Goal: Task Accomplishment & Management: Complete application form

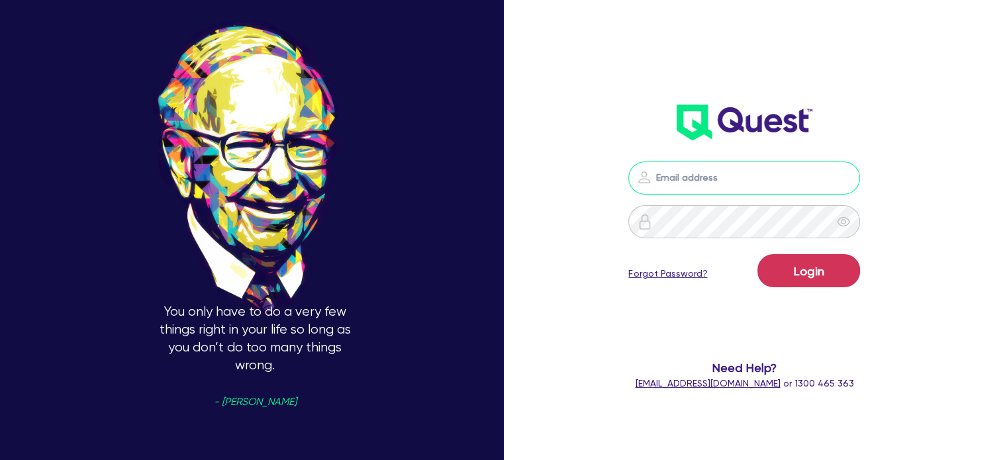
click at [688, 175] on input "email" at bounding box center [744, 178] width 232 height 33
type input "[EMAIL_ADDRESS][PERSON_NAME][DOMAIN_NAME]"
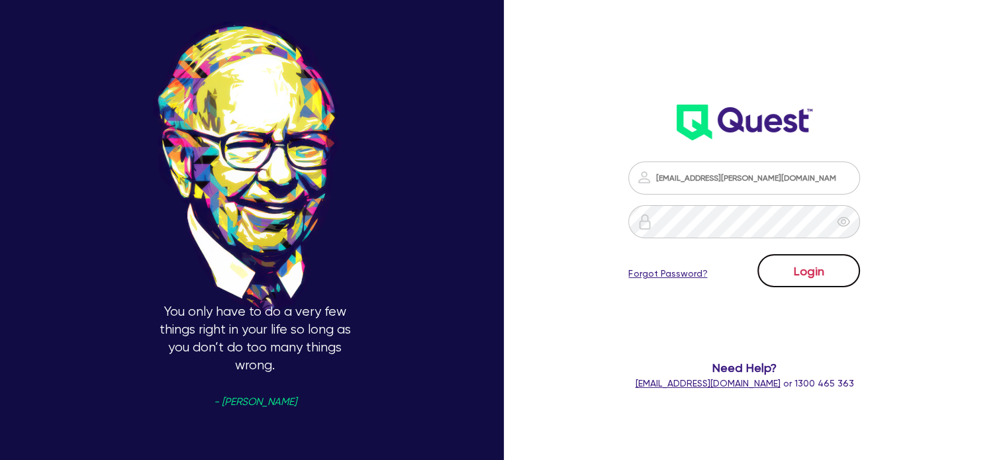
click at [788, 262] on button "Login" at bounding box center [809, 270] width 103 height 33
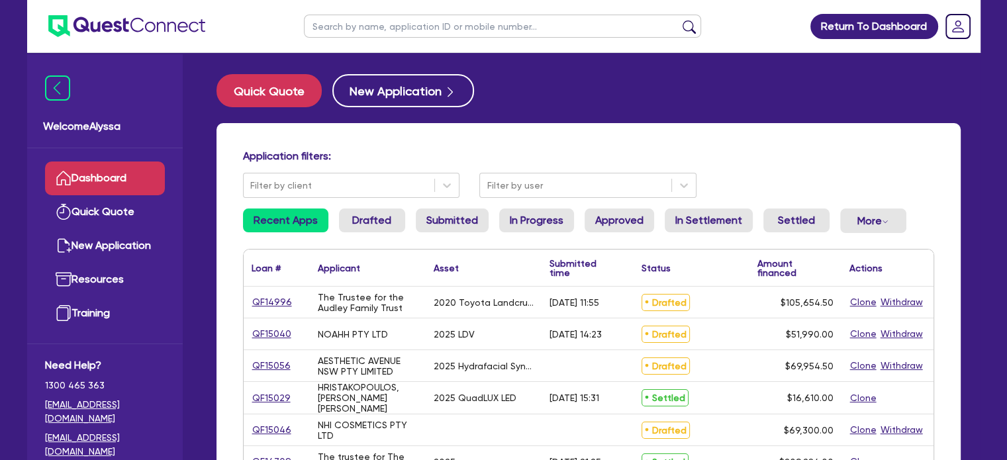
click at [467, 30] on input "text" at bounding box center [502, 26] width 397 height 23
type input "batuhan"
click at [679, 20] on button "submit" at bounding box center [689, 29] width 21 height 19
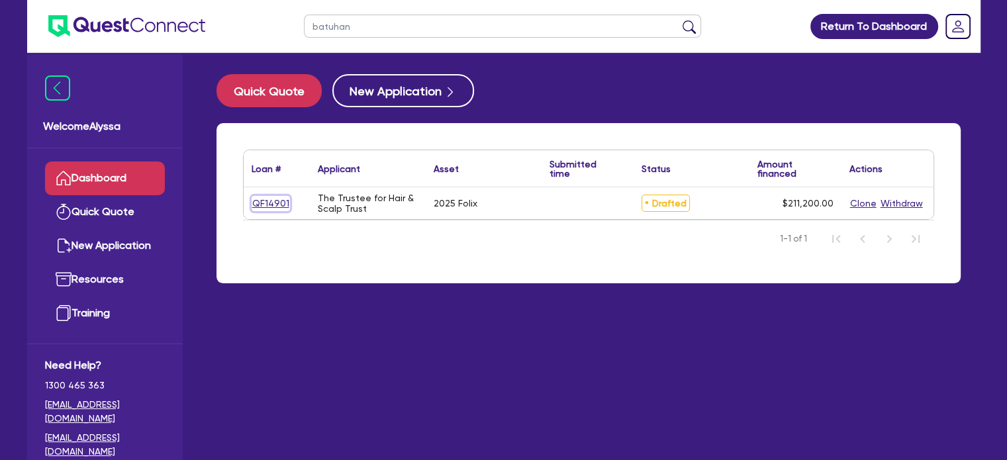
click at [264, 203] on link "QF14901" at bounding box center [271, 203] width 38 height 15
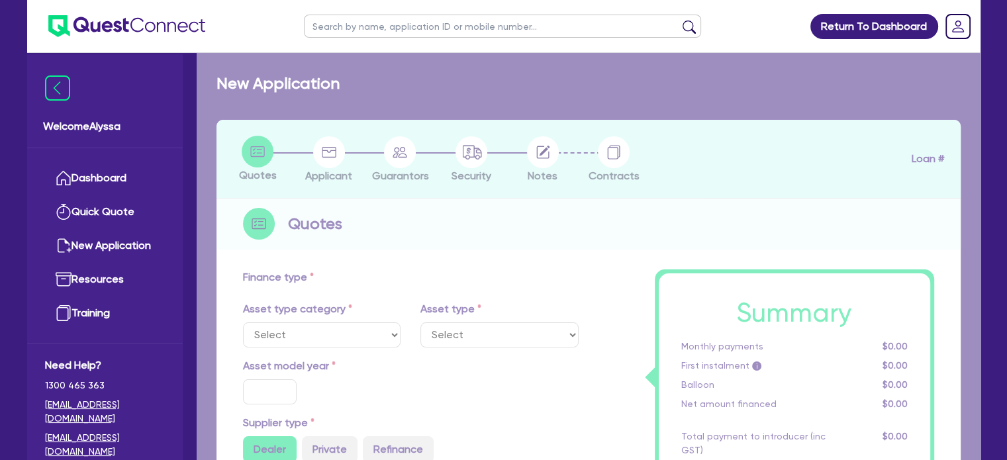
select select "TERTIARY_ASSETS"
type input "2025"
radio input "true"
type input "211,200"
type input "13"
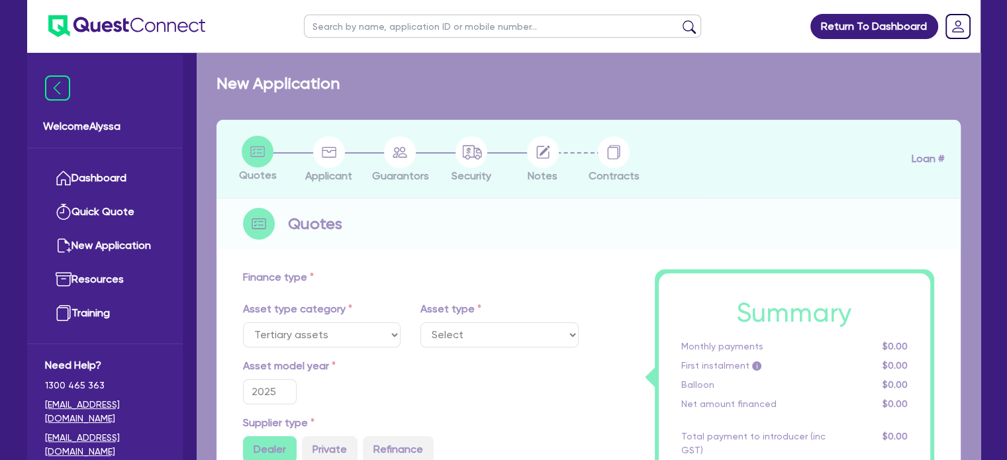
select select "BEAUTY_EQUIPMENT"
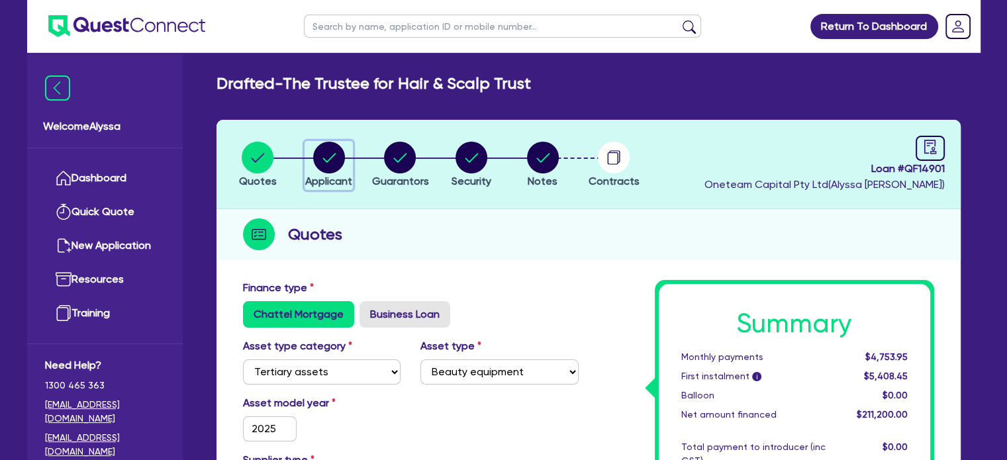
click at [336, 166] on circle "button" at bounding box center [329, 158] width 32 height 32
select select "TRUST"
select select "INDIVIDUAL"
select select "HEALTH_BEAUTY"
select select "HAIR_BEAUTY_SALONS"
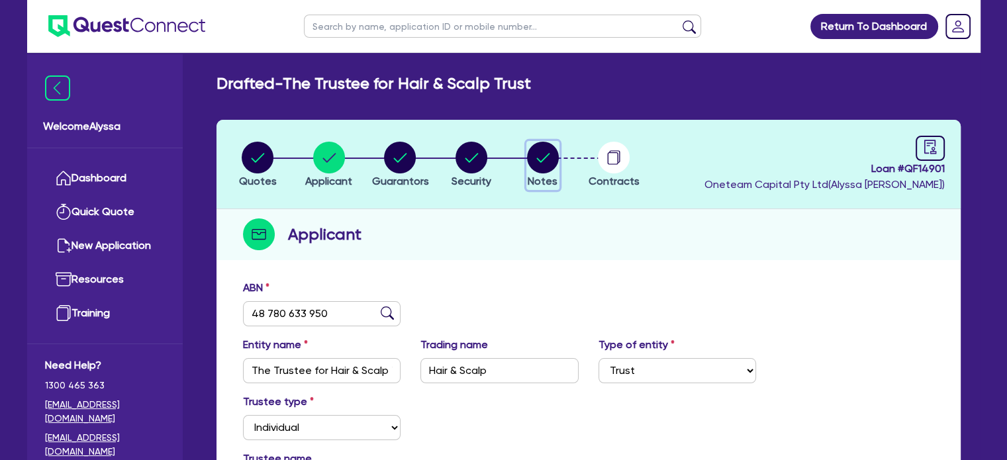
click at [546, 166] on circle "button" at bounding box center [543, 158] width 32 height 32
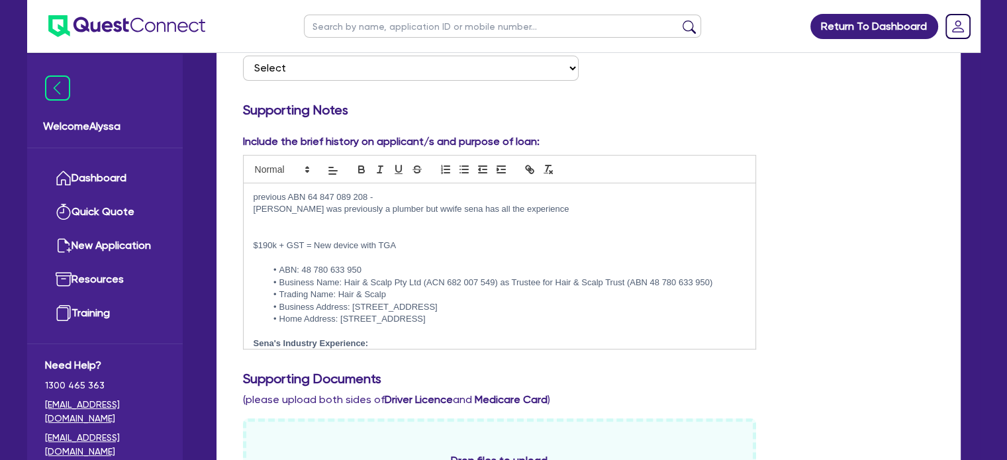
scroll to position [70, 0]
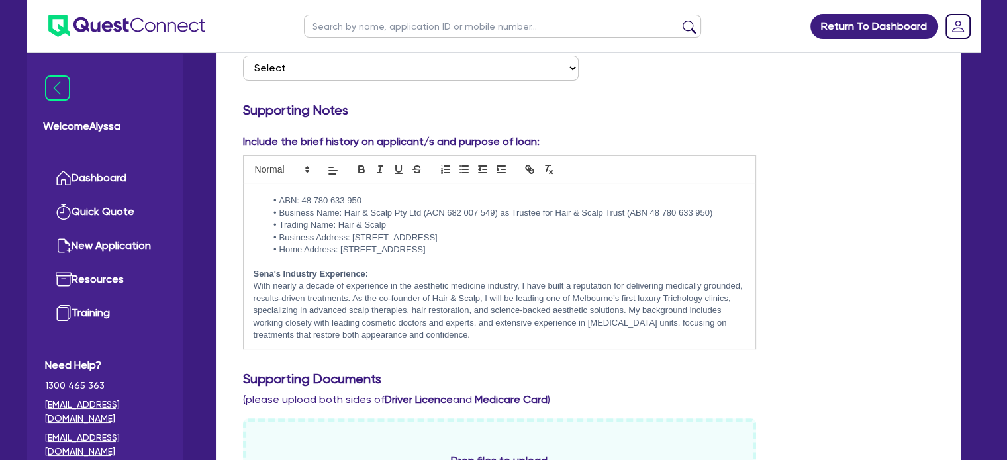
click at [551, 336] on p "With nearly a decade of experience in the aesthetic medicine industry, I have b…" at bounding box center [500, 310] width 493 height 61
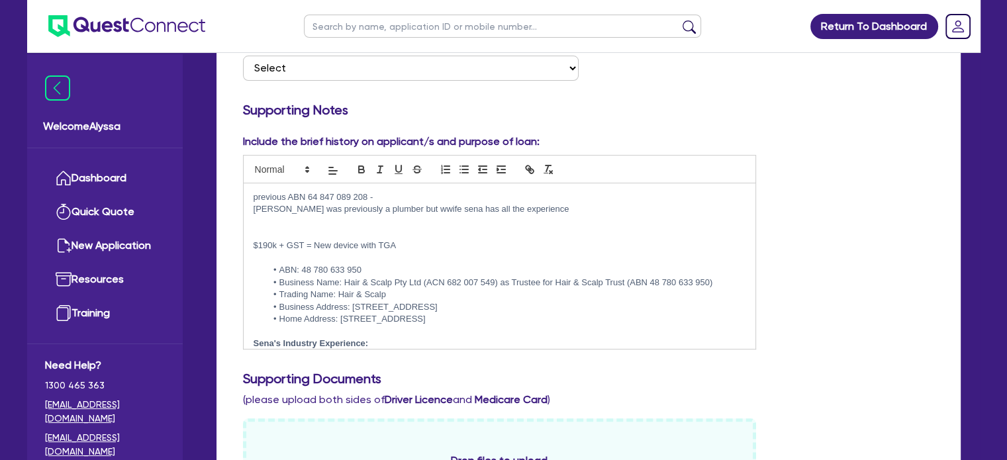
scroll to position [0, 0]
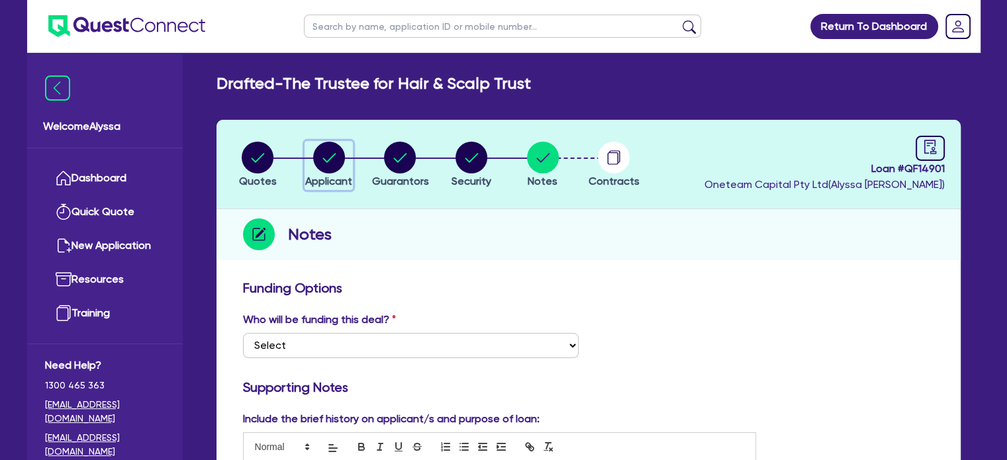
click at [326, 148] on circle "button" at bounding box center [329, 158] width 32 height 32
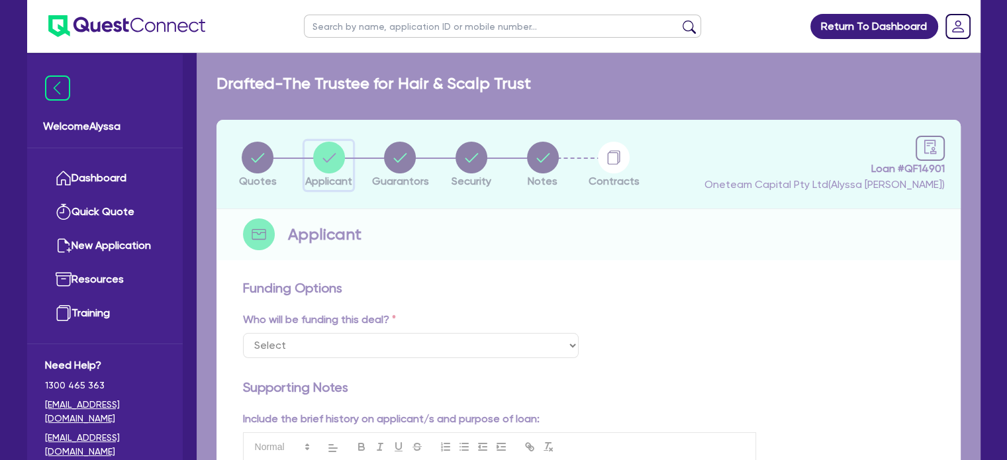
select select "TRUST"
select select "INDIVIDUAL"
select select "HEALTH_BEAUTY"
select select "HAIR_BEAUTY_SALONS"
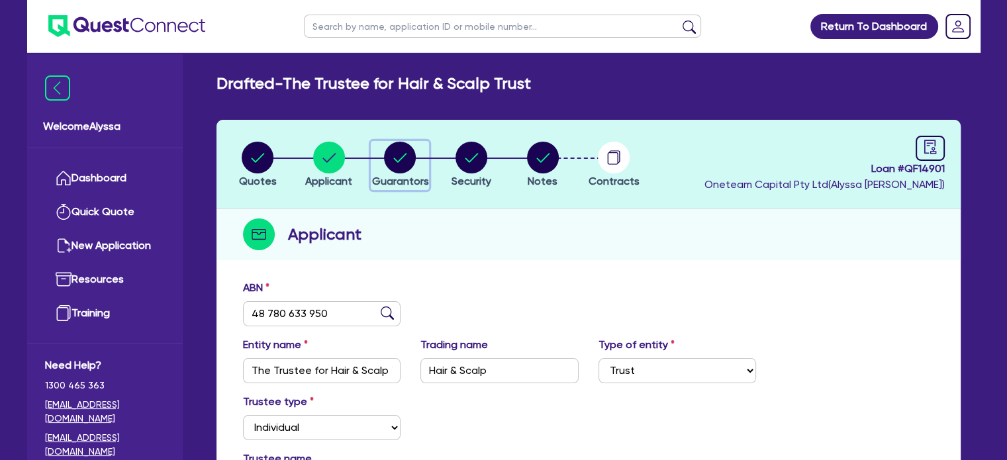
click at [375, 165] on div "button" at bounding box center [399, 158] width 57 height 32
select select "MRS"
select select "VIC"
select select "MARRIED"
select select "MR"
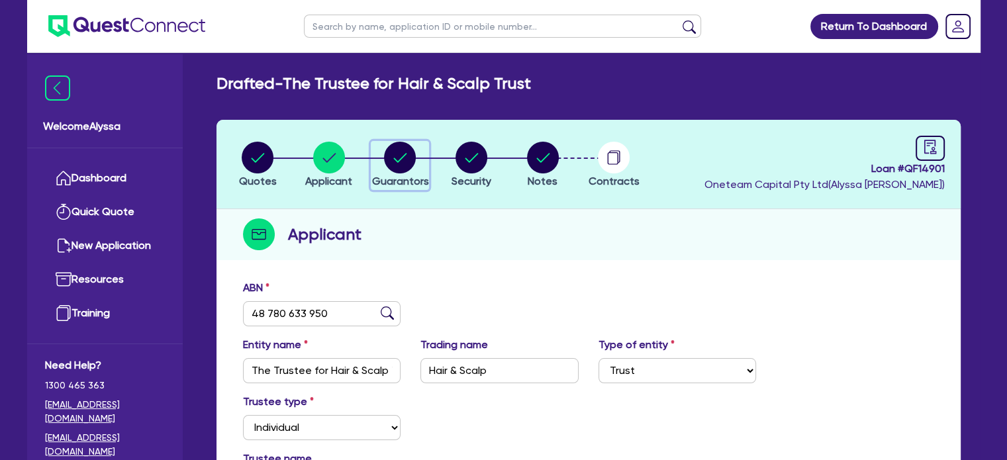
select select "VIC"
select select "MARRIED"
select select "INVESTMENT_PROPERTY"
select select "VEHICLE"
select select "INVESTMENT_PROPERTY_LOAN"
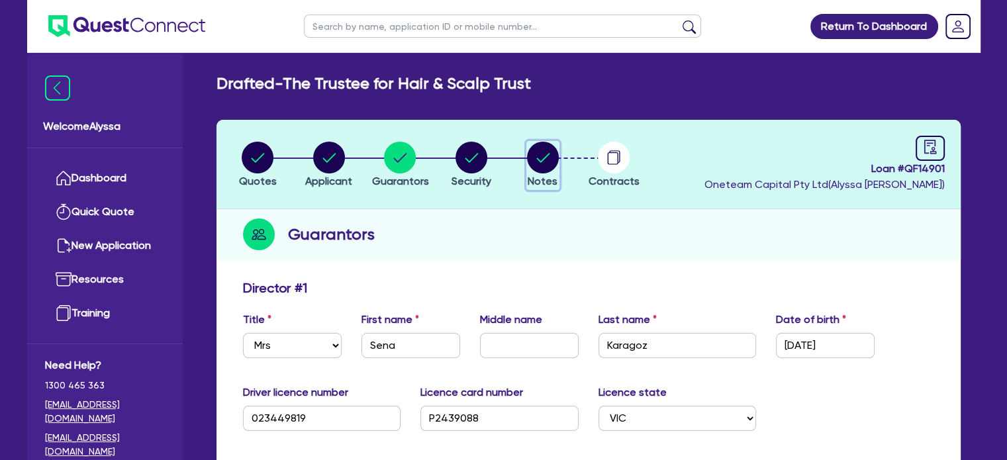
click at [540, 161] on icon "button" at bounding box center [542, 157] width 13 height 9
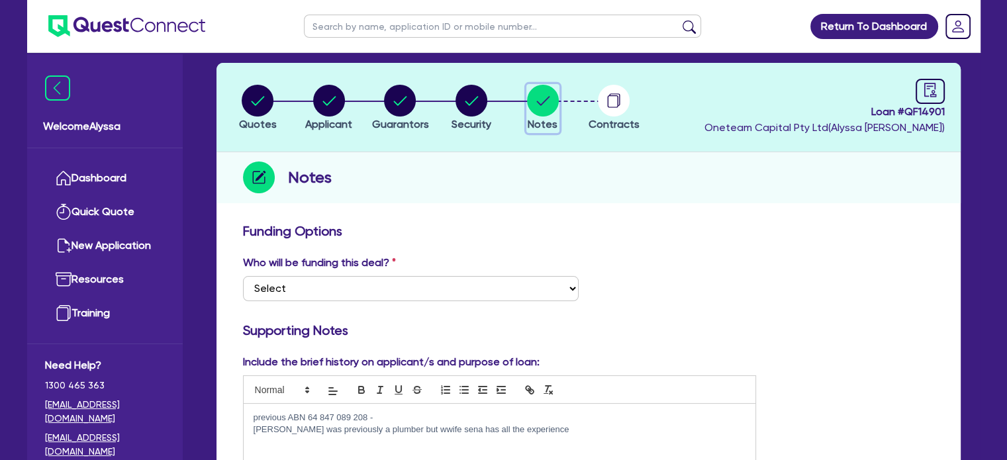
scroll to position [55, 0]
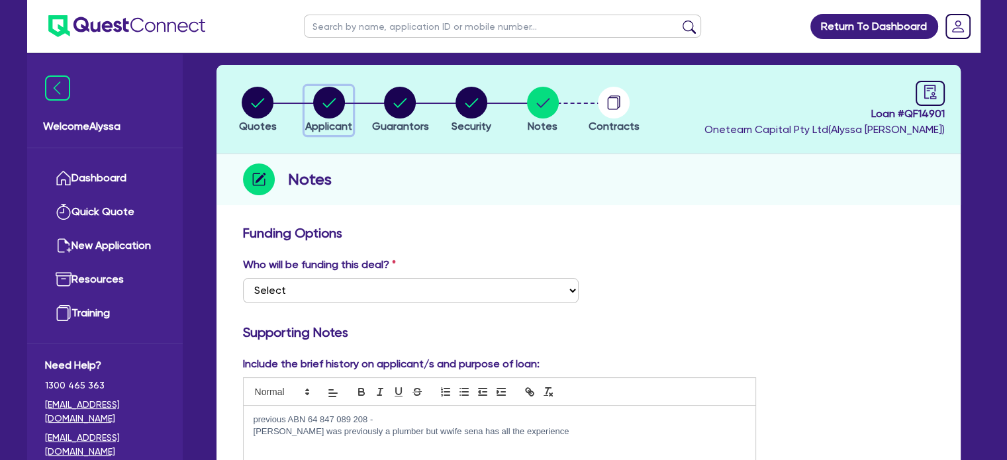
click at [334, 101] on circle "button" at bounding box center [329, 103] width 32 height 32
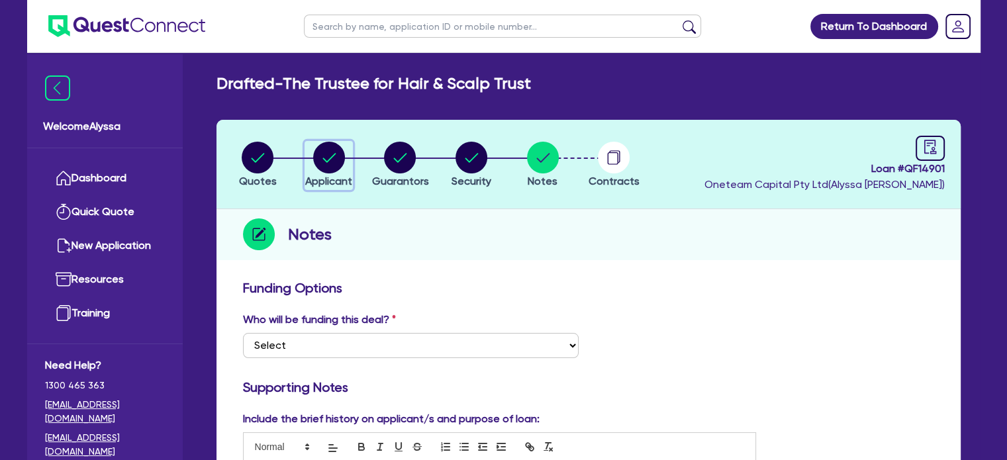
select select "TRUST"
select select "INDIVIDUAL"
select select "HEALTH_BEAUTY"
select select "HAIR_BEAUTY_SALONS"
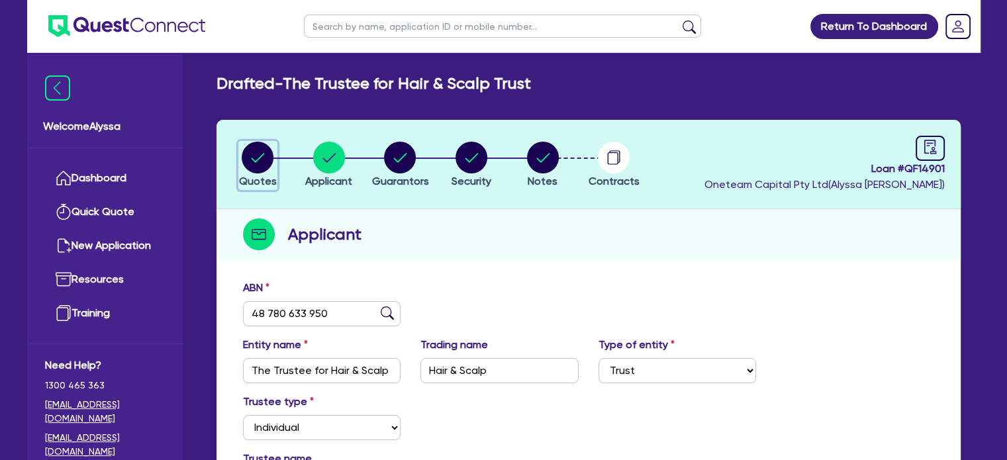
click at [254, 171] on circle "button" at bounding box center [258, 158] width 32 height 32
select select "TERTIARY_ASSETS"
select select "BEAUTY_EQUIPMENT"
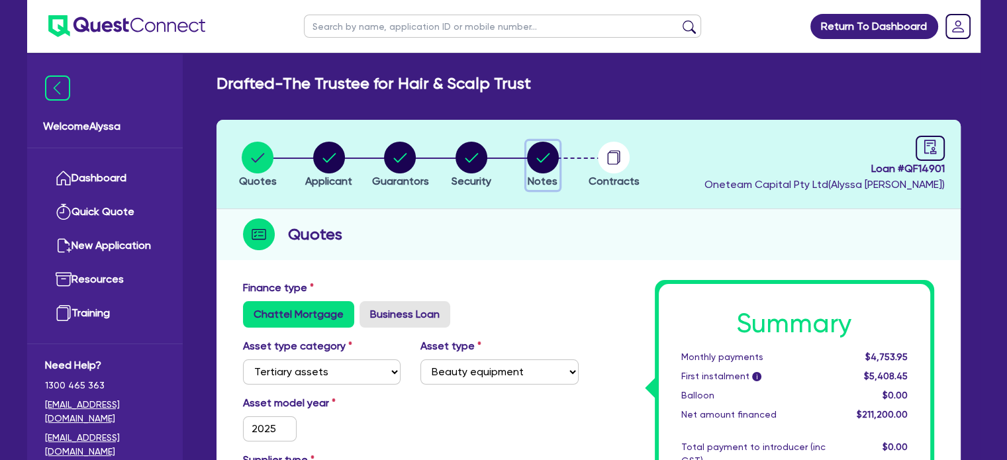
click at [542, 159] on icon "button" at bounding box center [542, 157] width 13 height 9
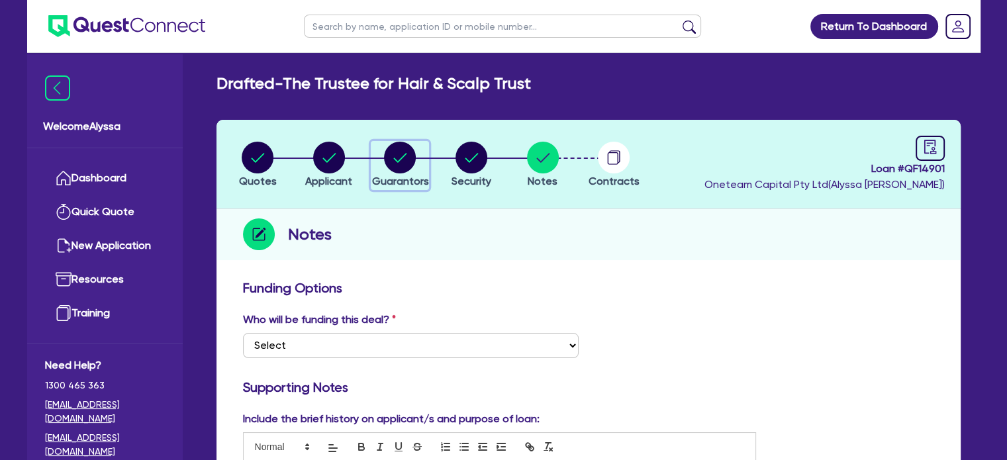
click at [395, 154] on circle "button" at bounding box center [400, 158] width 32 height 32
select select "MRS"
select select "VIC"
select select "MARRIED"
select select "MR"
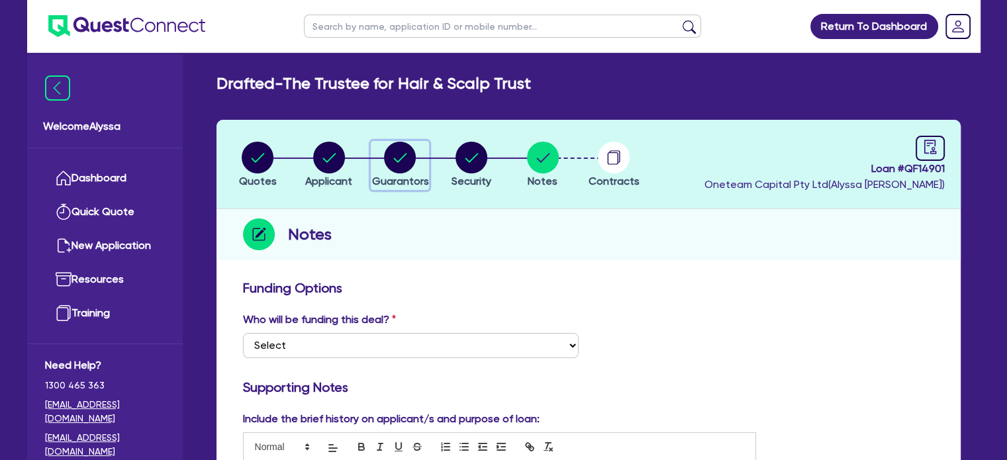
select select "VIC"
select select "MARRIED"
select select "INVESTMENT_PROPERTY"
select select "VEHICLE"
select select "INVESTMENT_PROPERTY_LOAN"
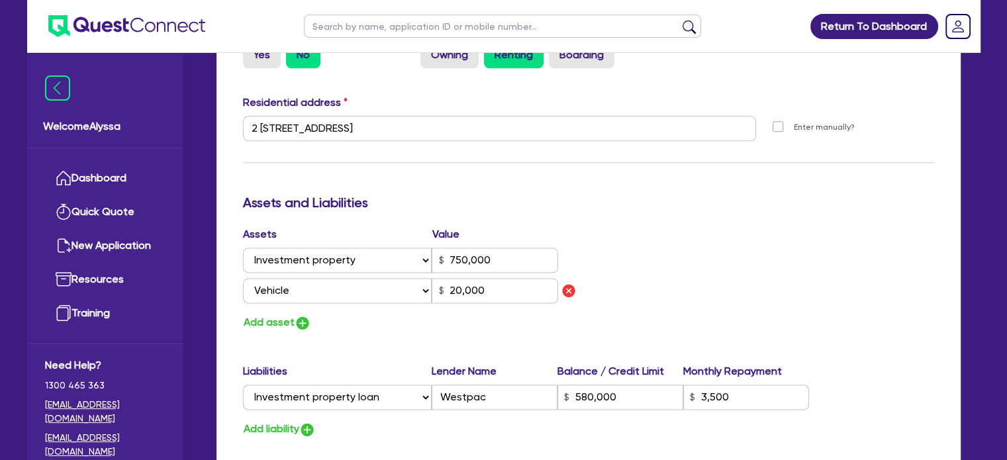
scroll to position [1687, 0]
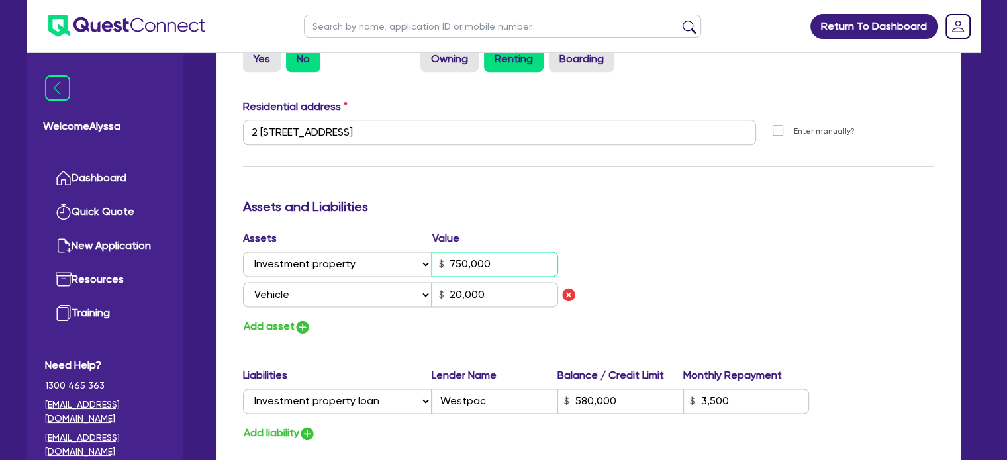
drag, startPoint x: 503, startPoint y: 264, endPoint x: 422, endPoint y: 263, distance: 81.5
click at [422, 263] on div "Select Asset Cash Property Investment property Vehicle Truck Trailer Equipment …" at bounding box center [401, 264] width 316 height 25
drag, startPoint x: 616, startPoint y: 401, endPoint x: 552, endPoint y: 399, distance: 64.3
click at [552, 399] on div "Select Liability Credit card Mortgage Investment property loan Vehicle loan Tru…" at bounding box center [526, 401] width 567 height 25
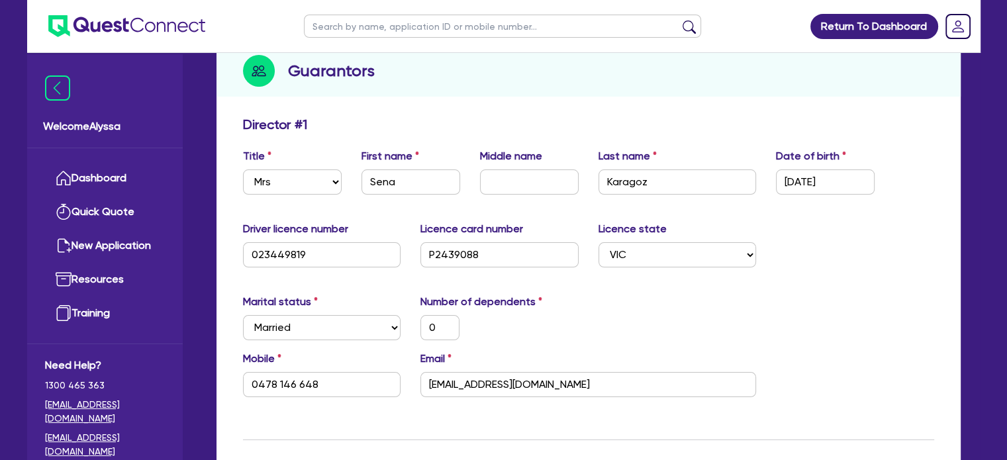
scroll to position [44, 0]
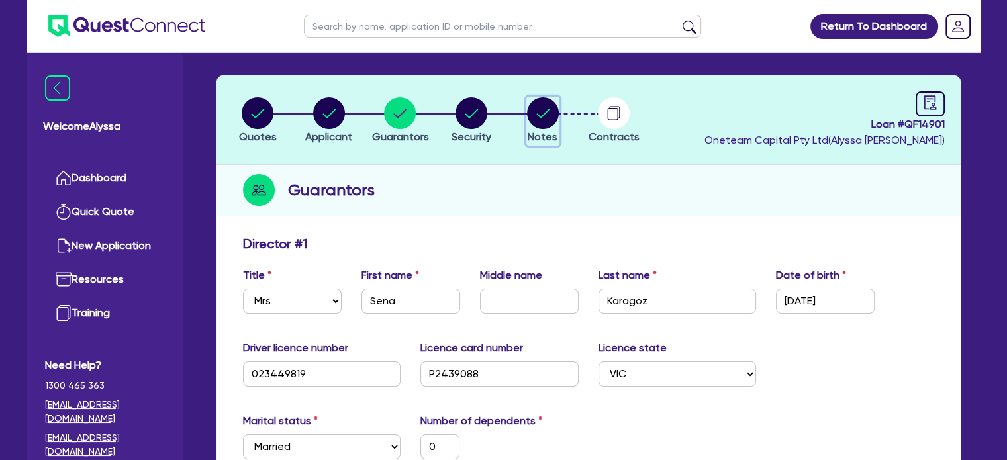
click at [548, 125] on circle "button" at bounding box center [543, 113] width 32 height 32
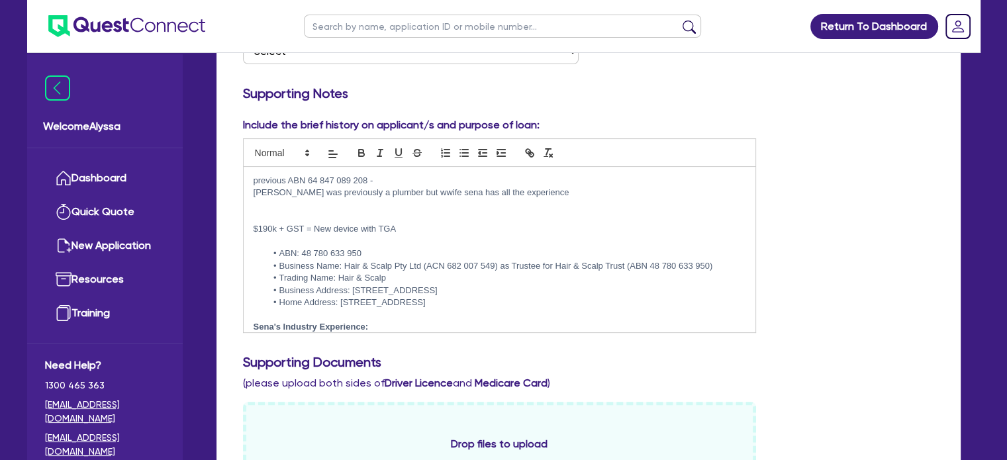
scroll to position [94, 0]
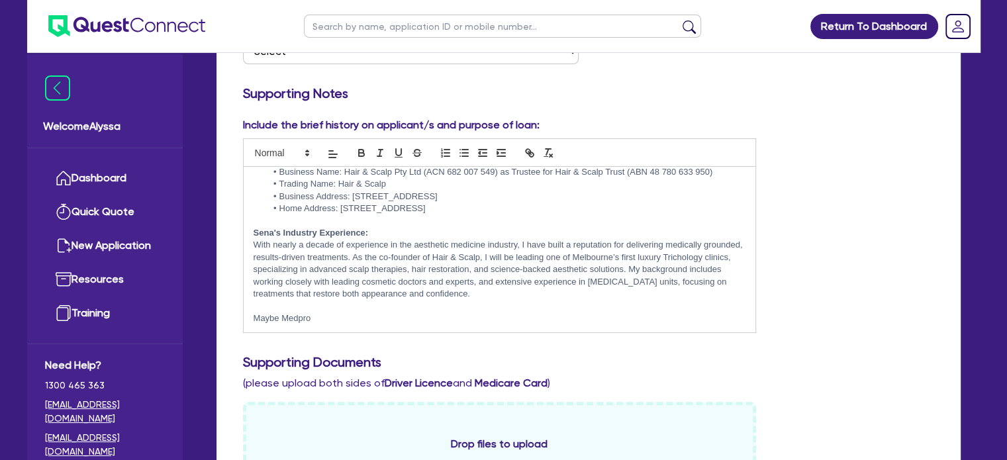
click at [323, 322] on p "Maybe Medpro" at bounding box center [500, 319] width 493 height 12
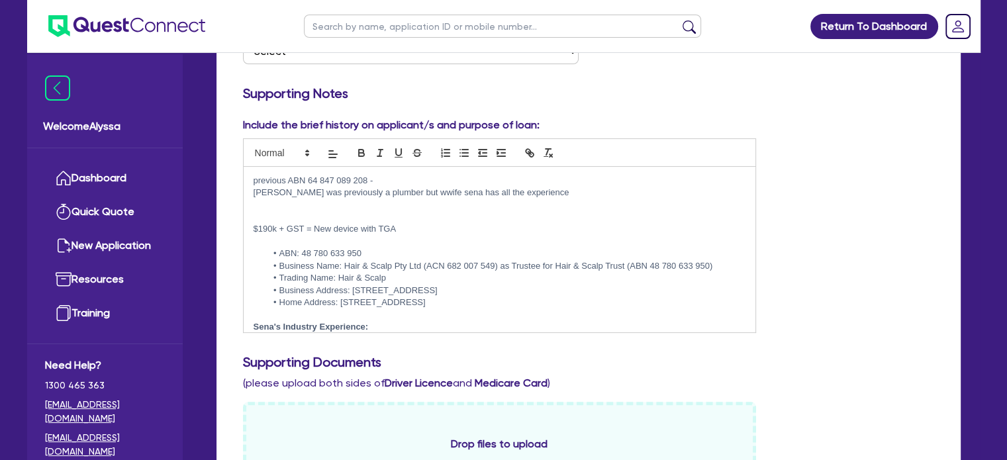
scroll to position [119, 0]
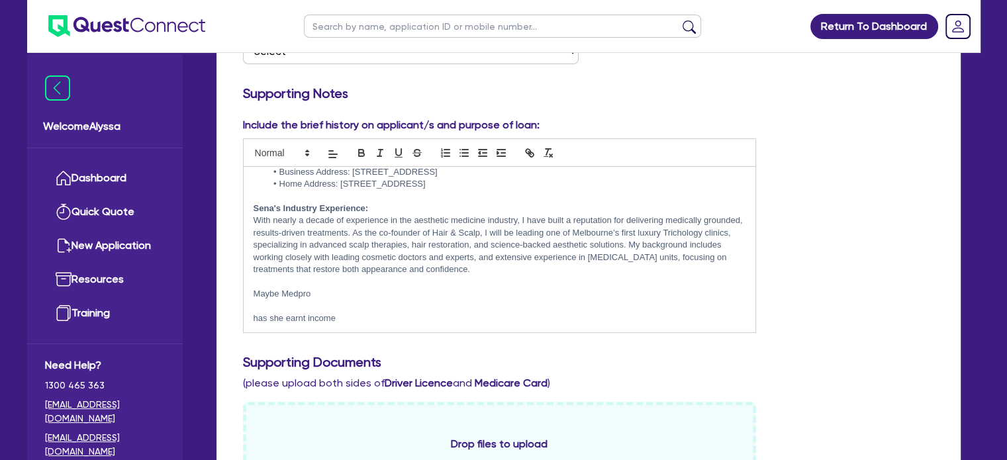
click at [363, 331] on pre "previous ABN 64 847 089 208 - [GEOGRAPHIC_DATA] was previously a plumber but ww…" at bounding box center [500, 250] width 514 height 166
click at [339, 317] on p "has she earnt income" at bounding box center [500, 319] width 493 height 12
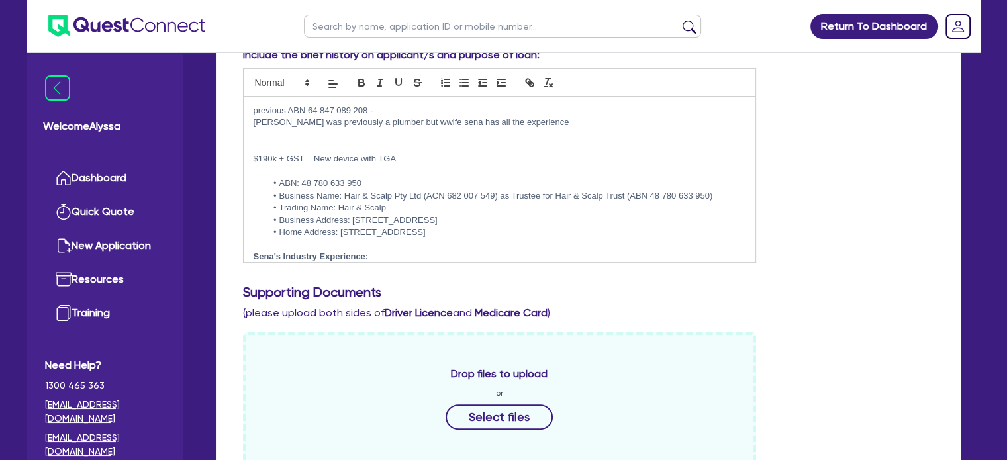
scroll to position [0, 0]
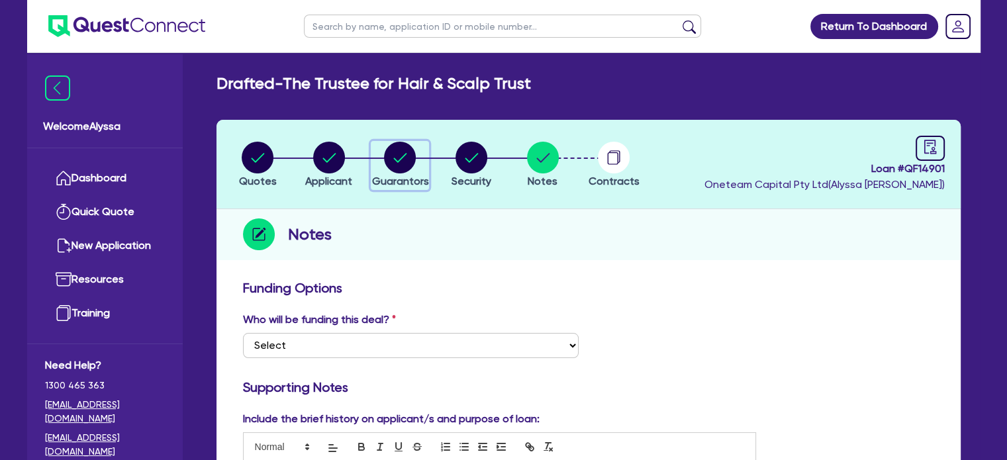
click at [401, 145] on circle "button" at bounding box center [400, 158] width 32 height 32
select select "MRS"
select select "VIC"
select select "MARRIED"
select select "MR"
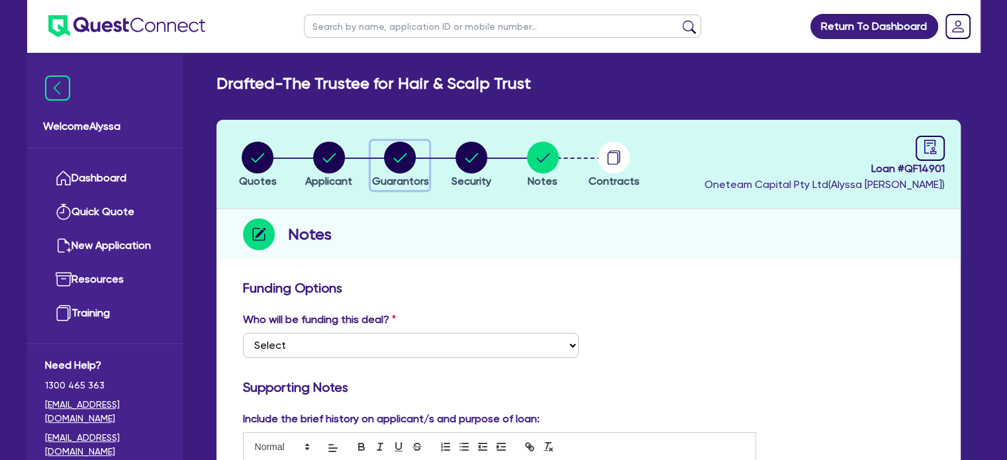
select select "VIC"
select select "MARRIED"
select select "INVESTMENT_PROPERTY"
select select "VEHICLE"
select select "INVESTMENT_PROPERTY_LOAN"
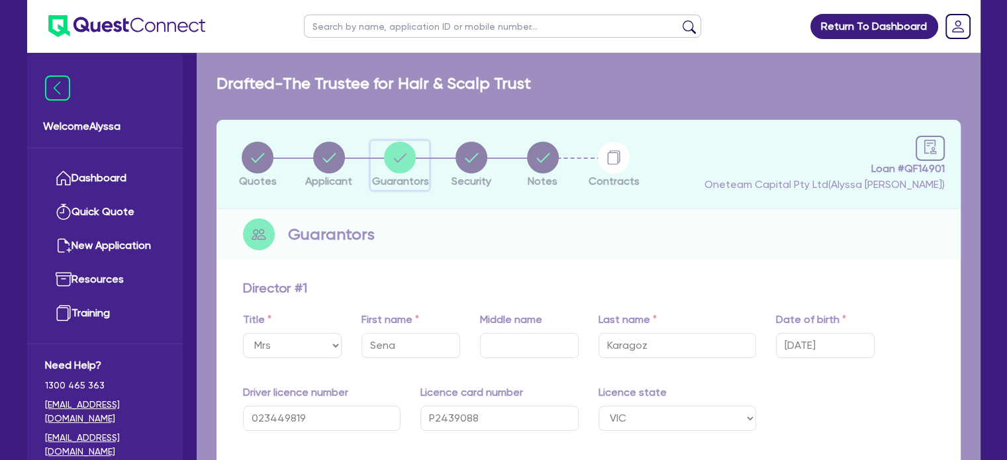
type input "0"
type input "0478 146 648"
type input "0"
type input "0415 919 299"
type input "750,000"
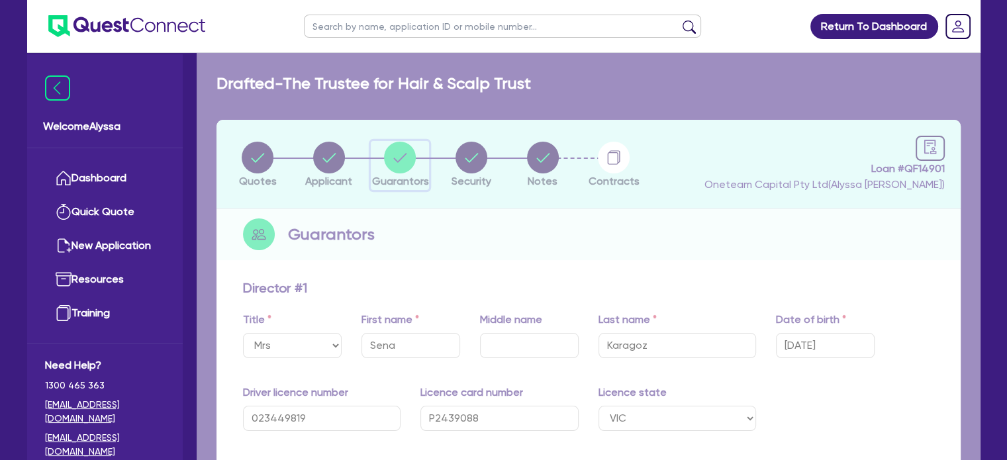
type input "20,000"
type input "580,000"
type input "3,500"
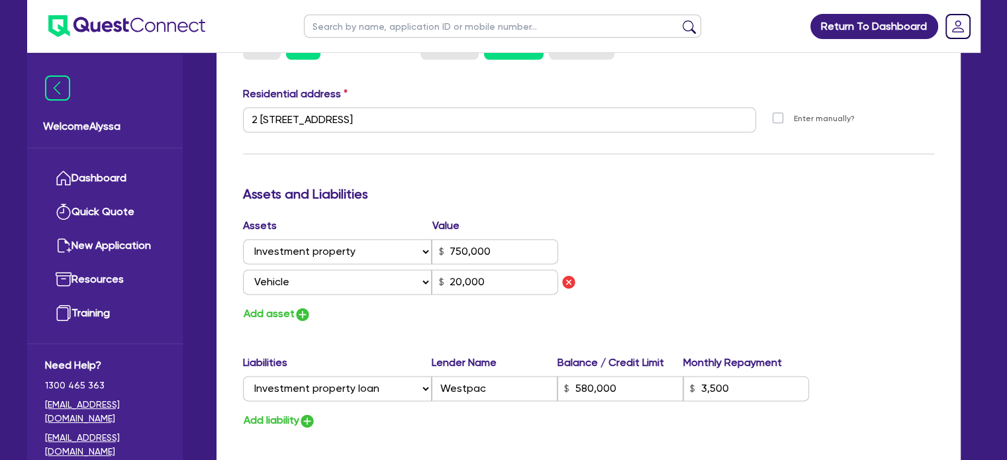
scroll to position [1707, 0]
